Goal: Information Seeking & Learning: Learn about a topic

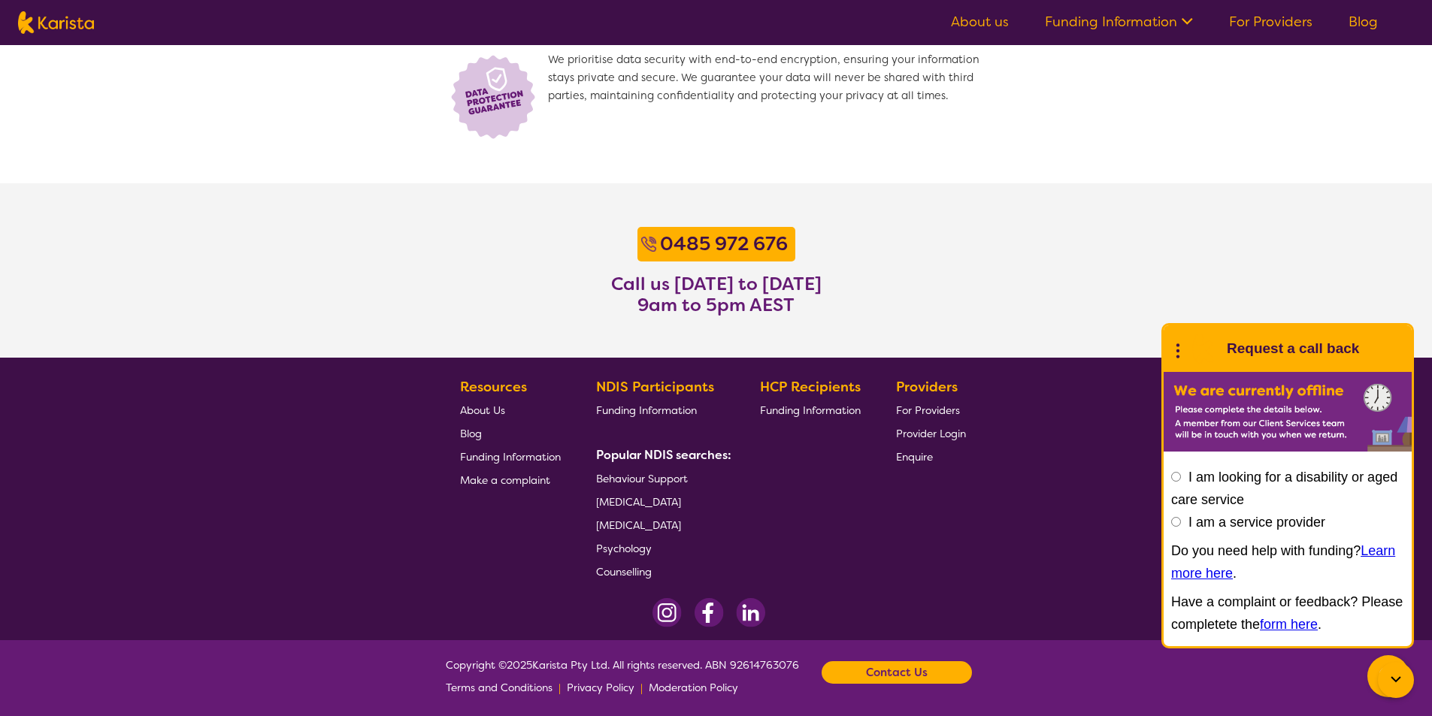
scroll to position [1076, 0]
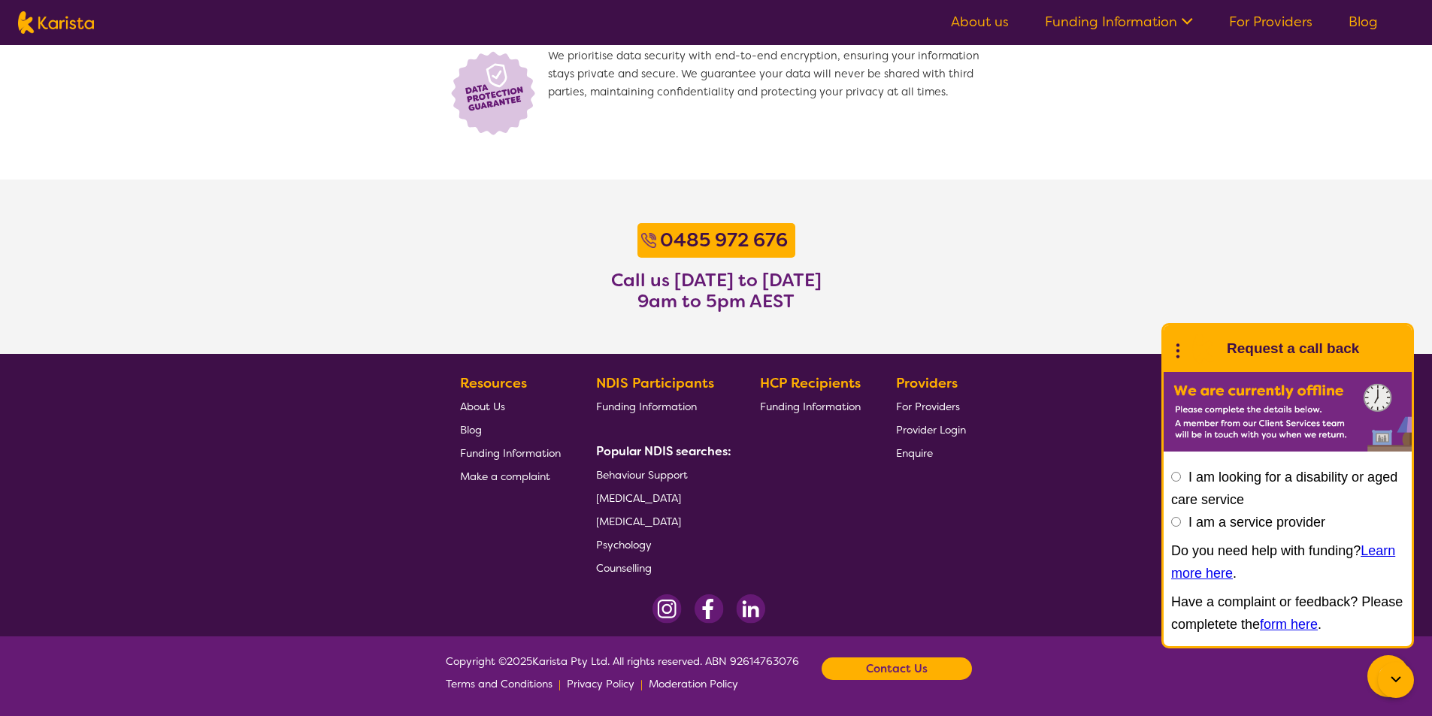
click at [529, 450] on span "Funding Information" at bounding box center [510, 453] width 101 height 14
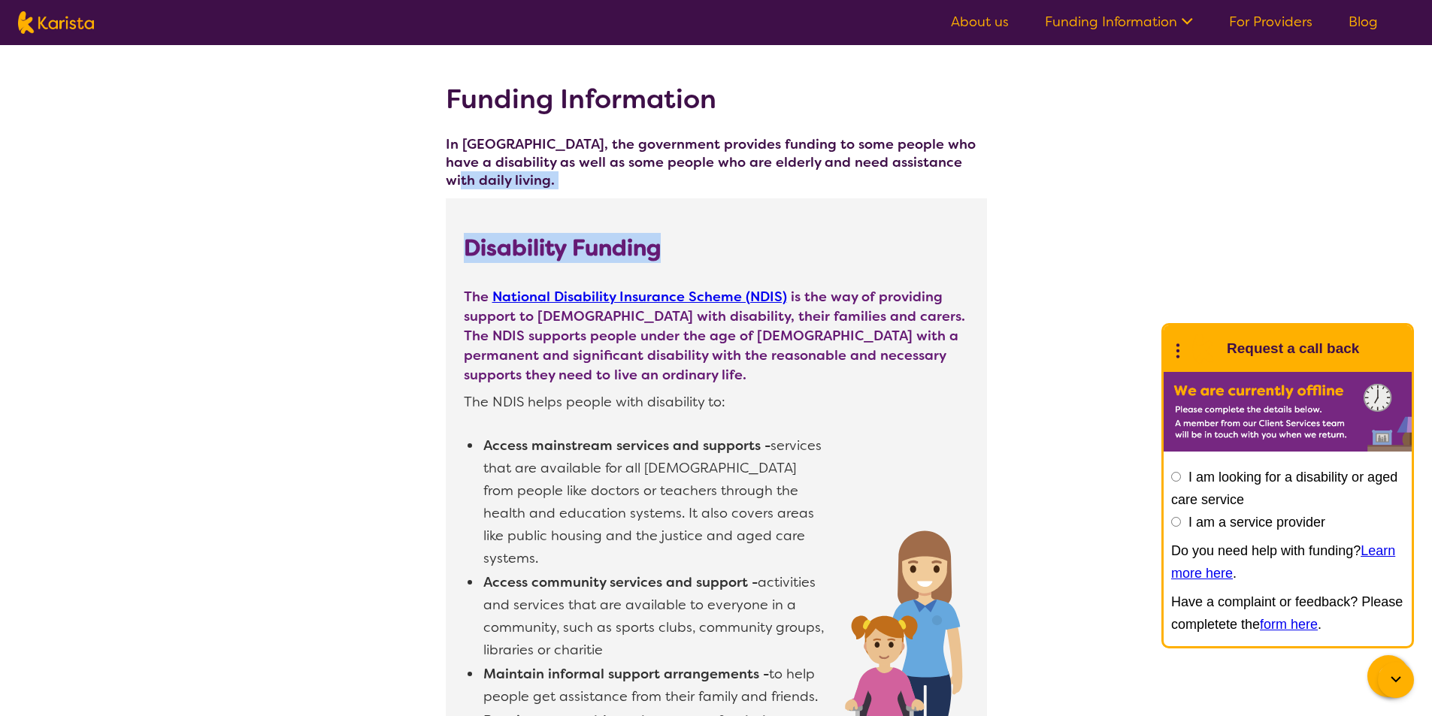
drag, startPoint x: 1430, startPoint y: 159, endPoint x: 1438, endPoint y: 215, distance: 56.1
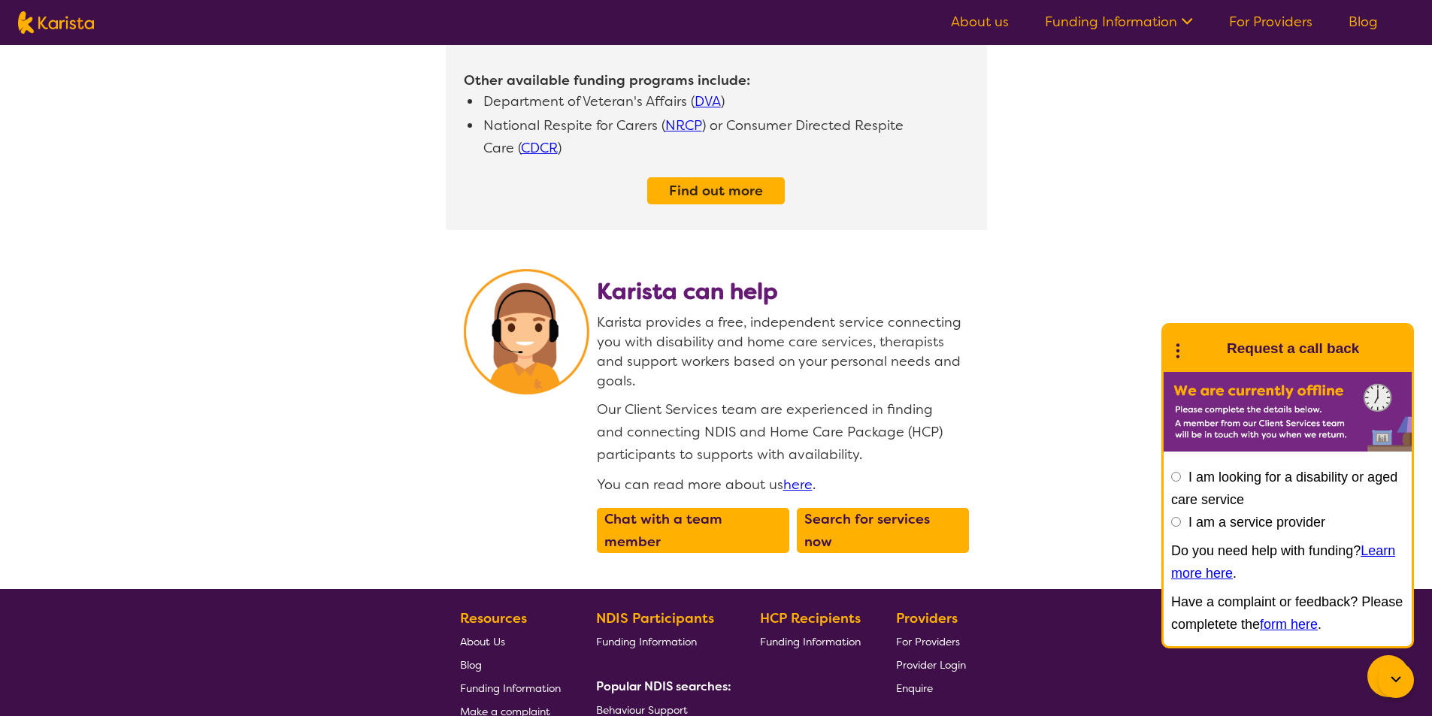
scroll to position [1684, 0]
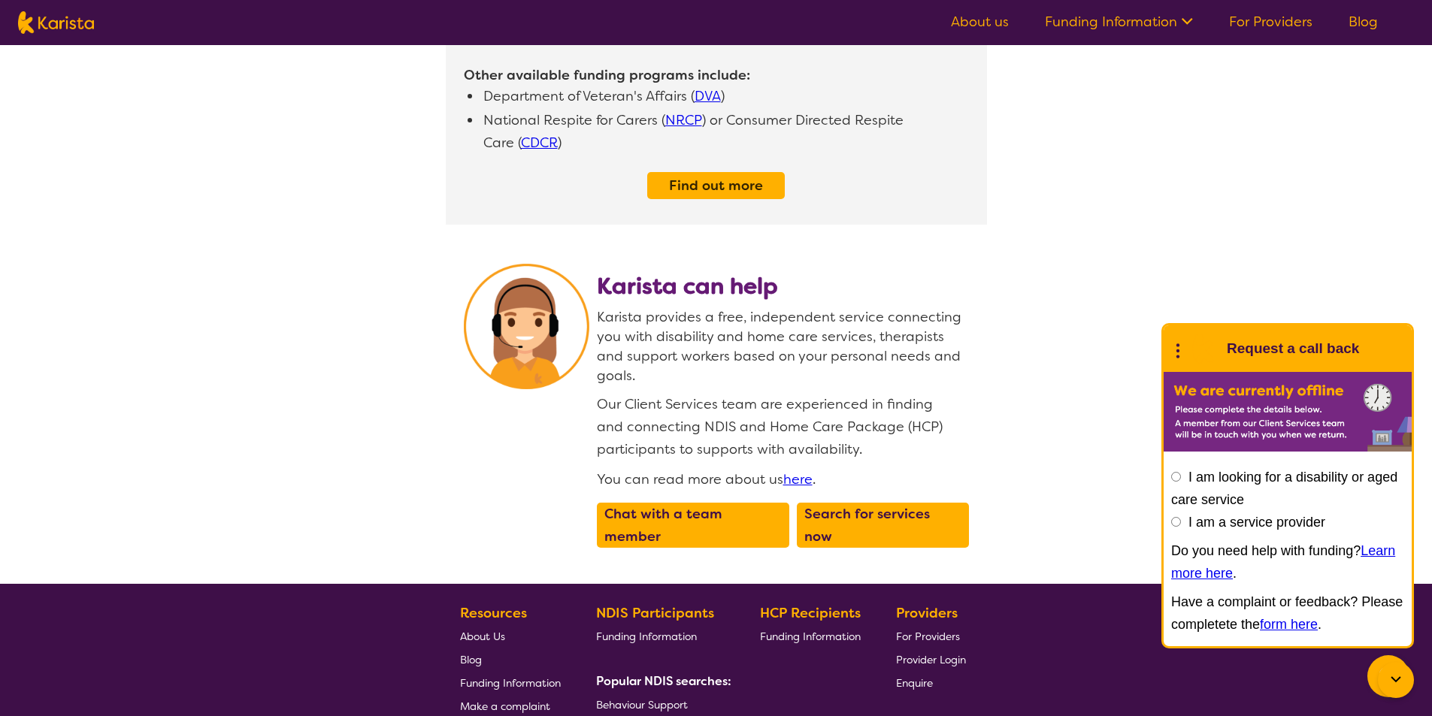
click at [490, 630] on span "About Us" at bounding box center [482, 637] width 45 height 14
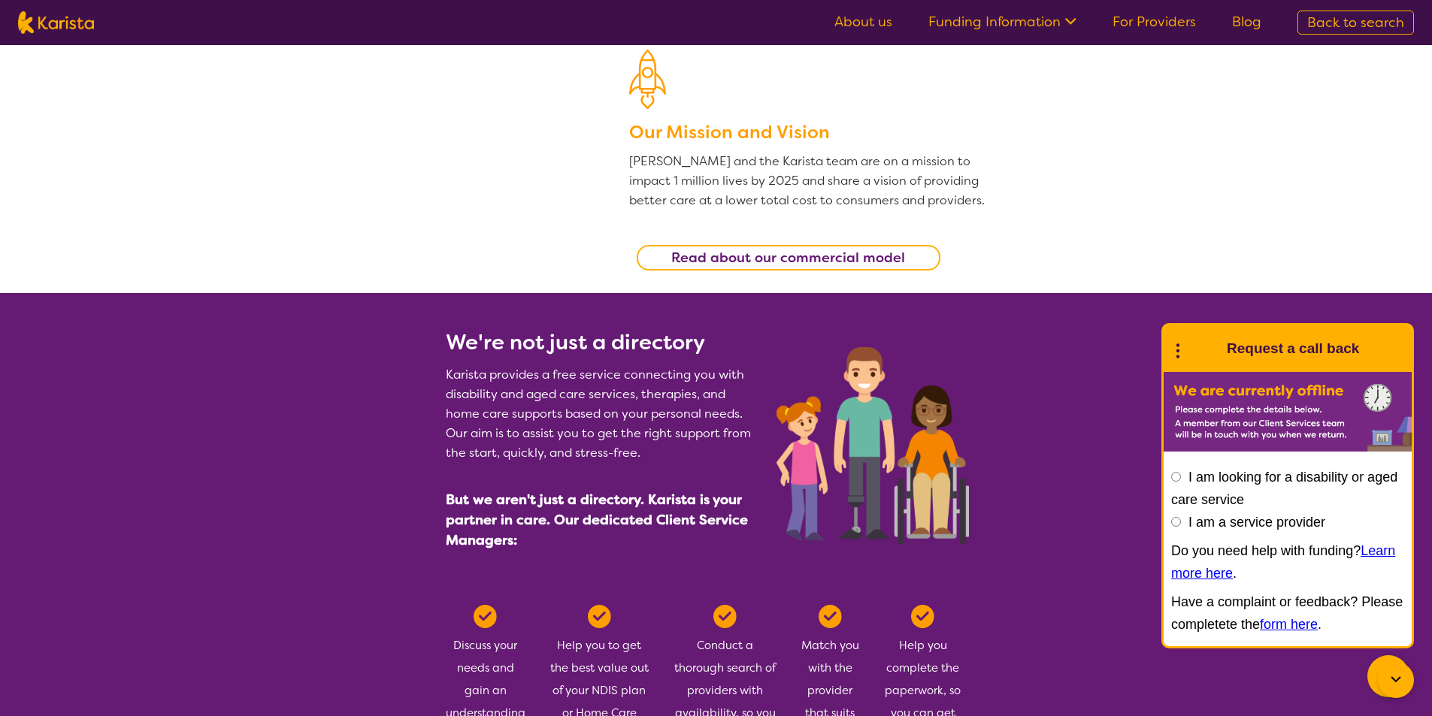
scroll to position [352, 0]
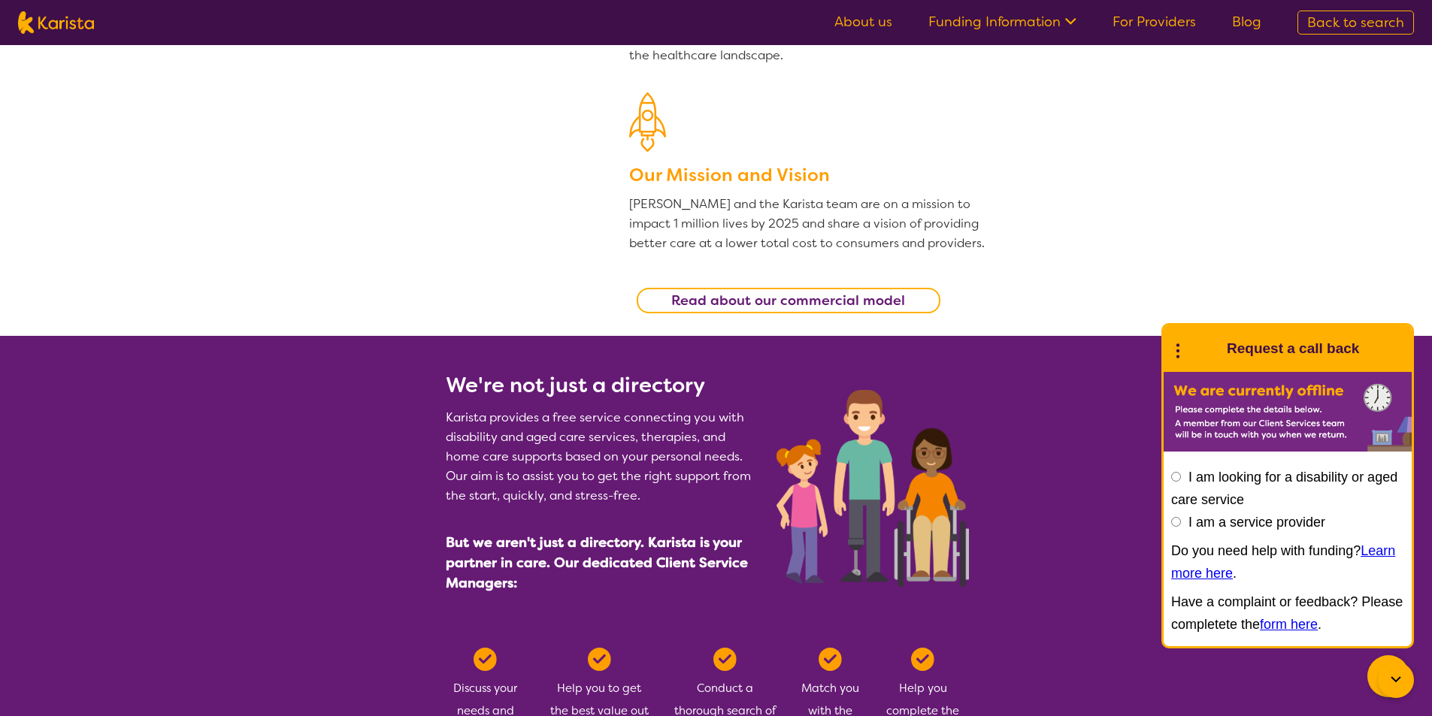
click at [828, 296] on b "Read about our commercial model" at bounding box center [788, 301] width 234 height 18
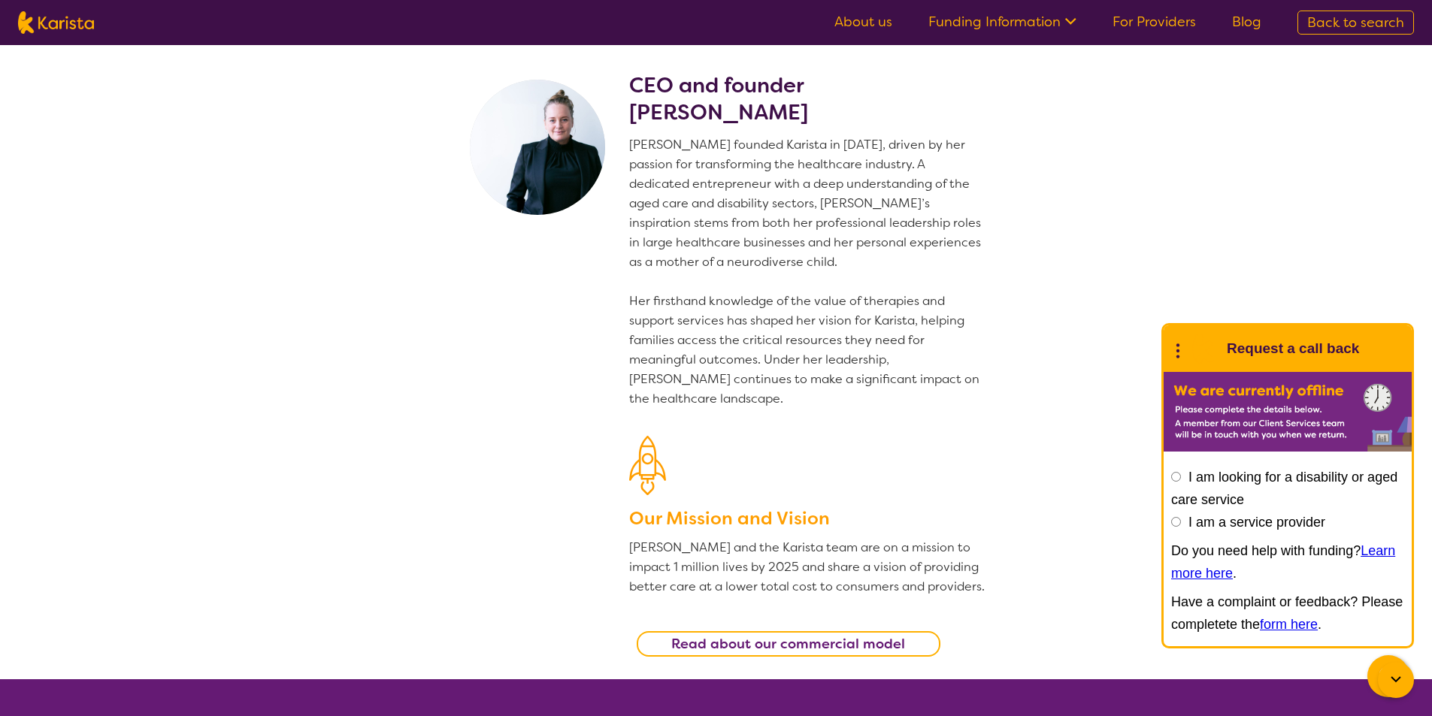
scroll to position [0, 0]
